Goal: Transaction & Acquisition: Purchase product/service

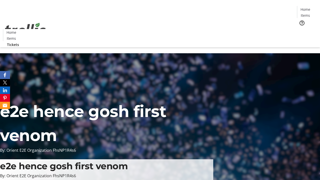
click at [301, 29] on span "Tickets" at bounding box center [307, 31] width 12 height 5
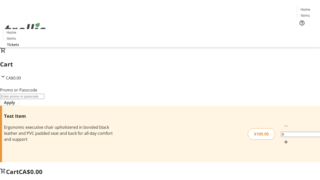
click at [283, 139] on mat-icon "Increment by one" at bounding box center [286, 142] width 6 height 6
type input "1"
type input "PERCENT"
